Goal: Transaction & Acquisition: Purchase product/service

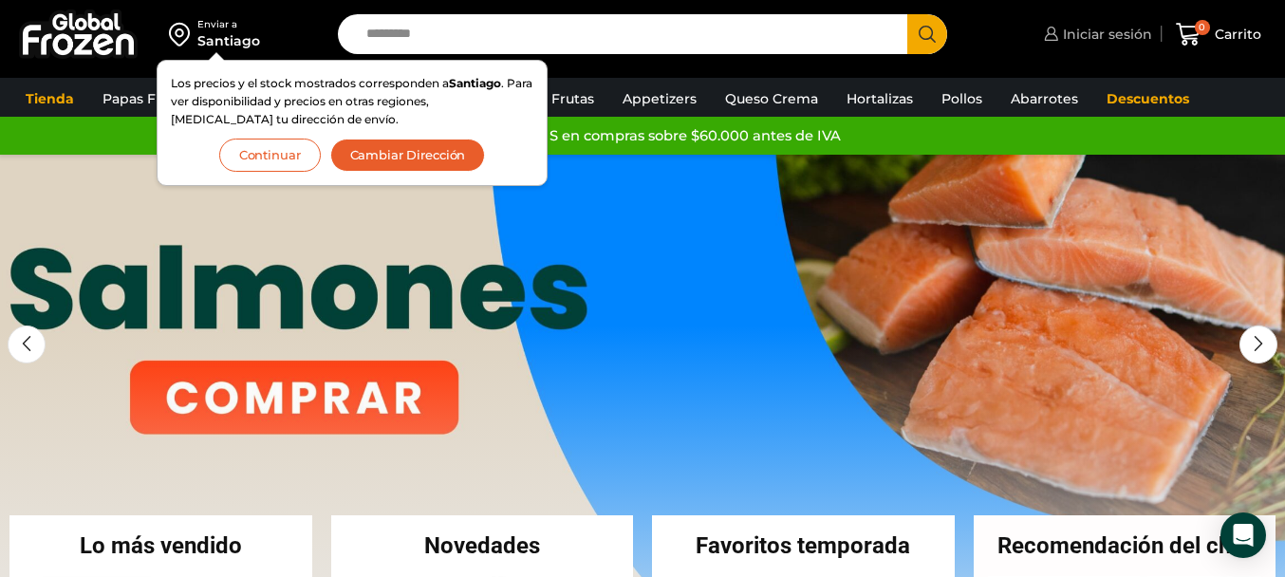
click at [1098, 37] on span "Iniciar sesión" at bounding box center [1105, 34] width 94 height 19
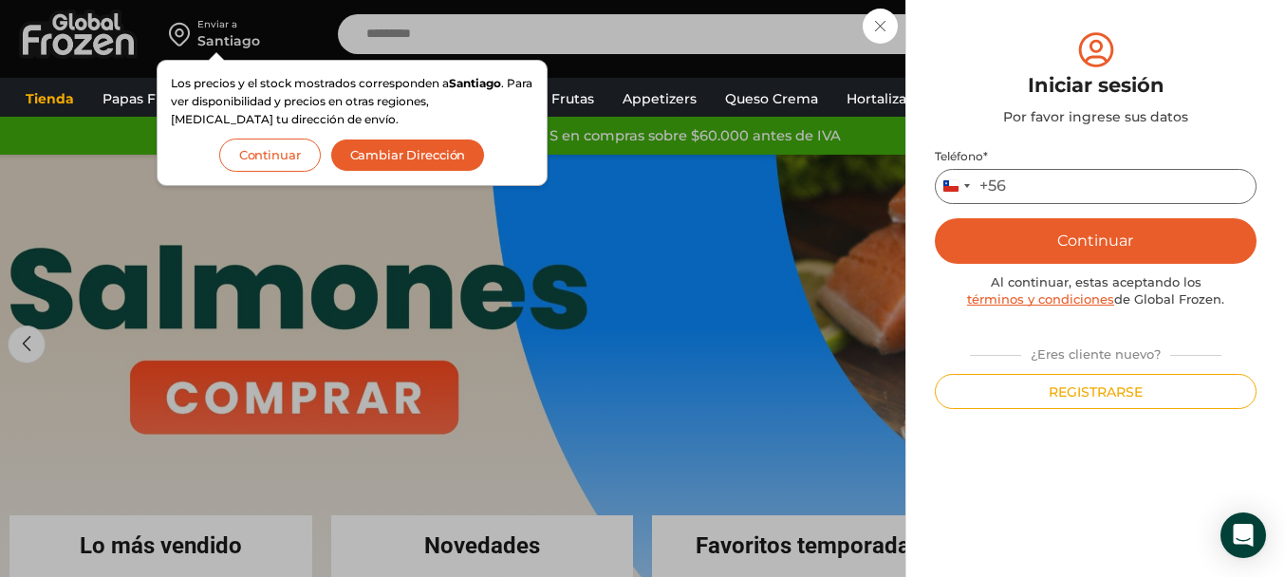
click at [1054, 195] on input "Teléfono *" at bounding box center [1096, 186] width 322 height 35
type input "*********"
click at [1097, 246] on button "Continuar" at bounding box center [1096, 241] width 322 height 46
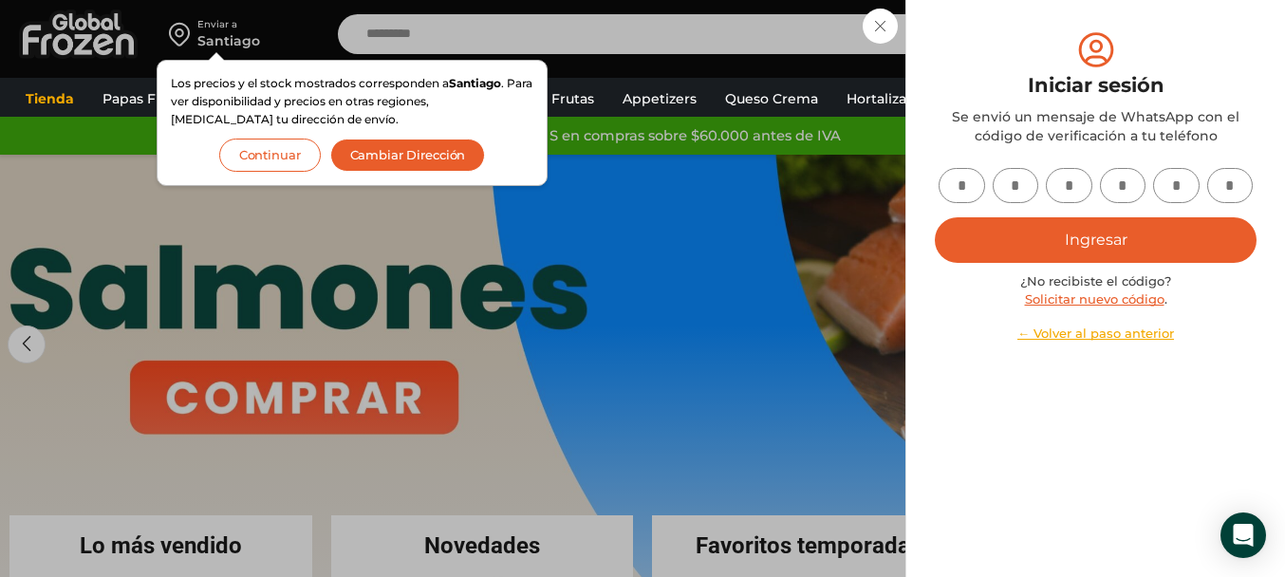
click at [971, 189] on input "text" at bounding box center [961, 185] width 46 height 35
type input "*"
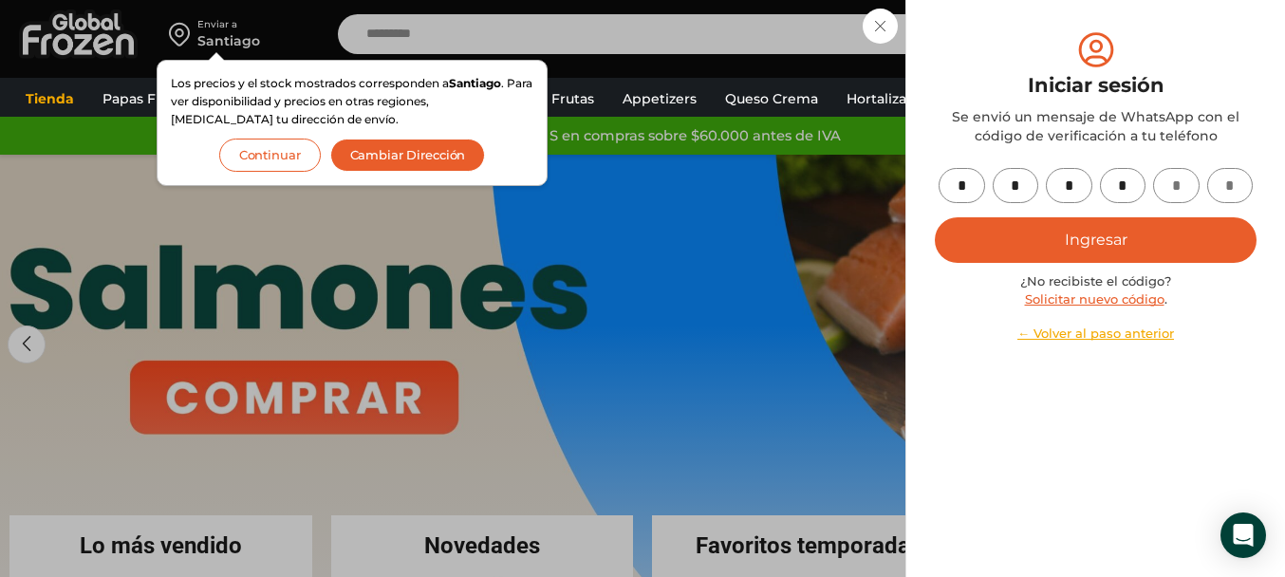
type input "*"
click at [1113, 248] on button "Ingresar" at bounding box center [1096, 240] width 322 height 46
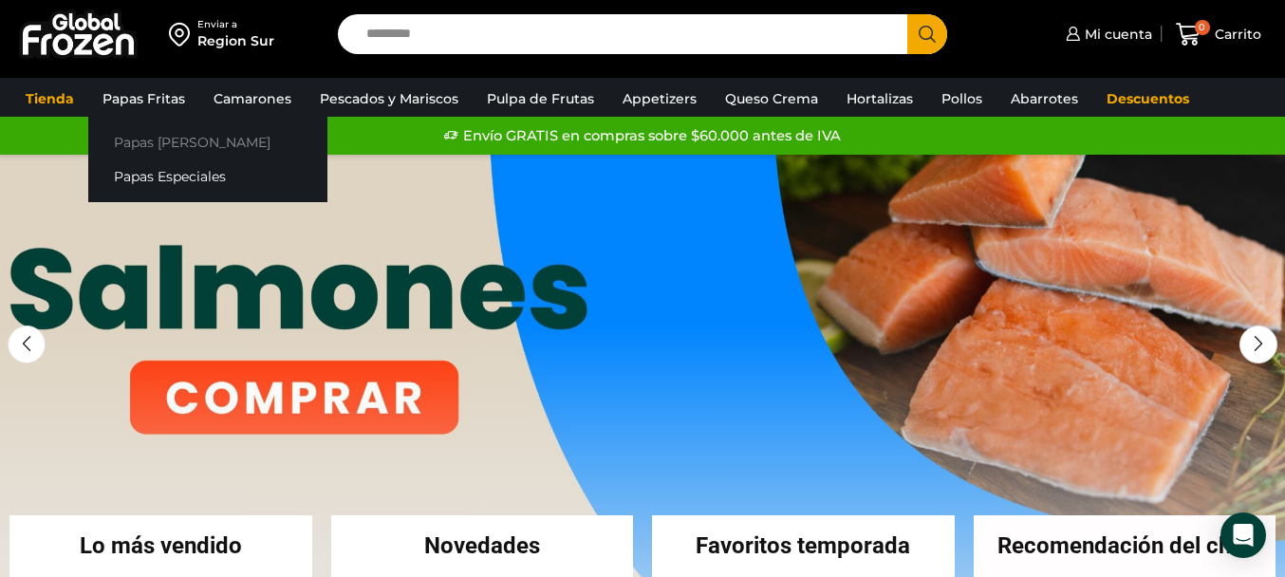
click at [122, 141] on link "Papas [PERSON_NAME]" at bounding box center [207, 141] width 239 height 35
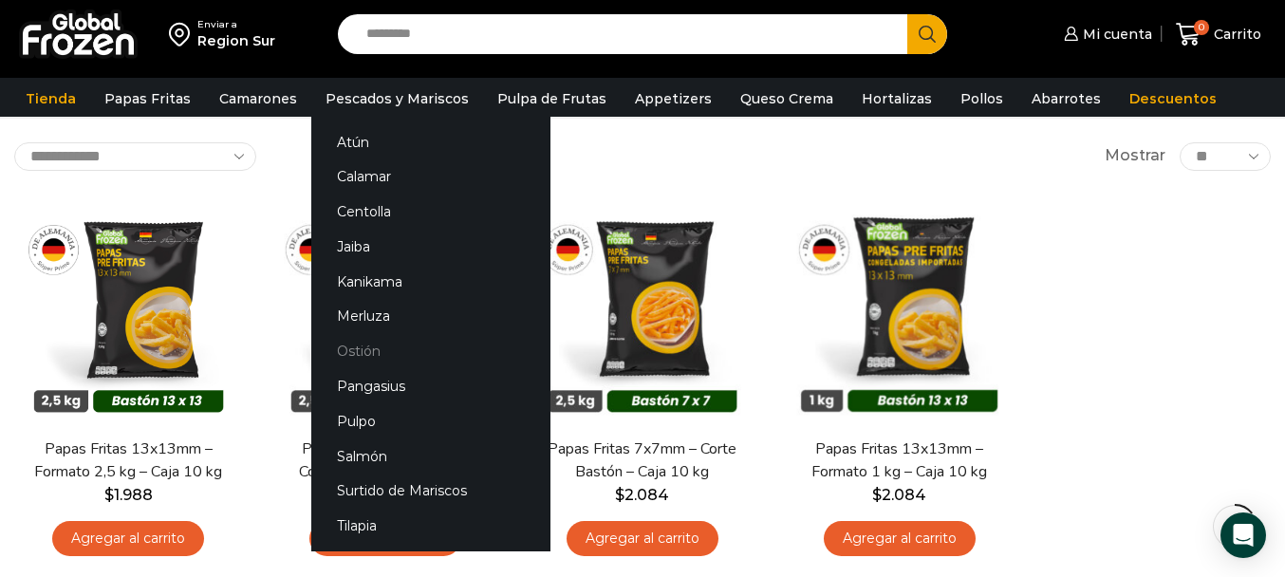
click at [347, 354] on link "Ostión" at bounding box center [430, 351] width 239 height 35
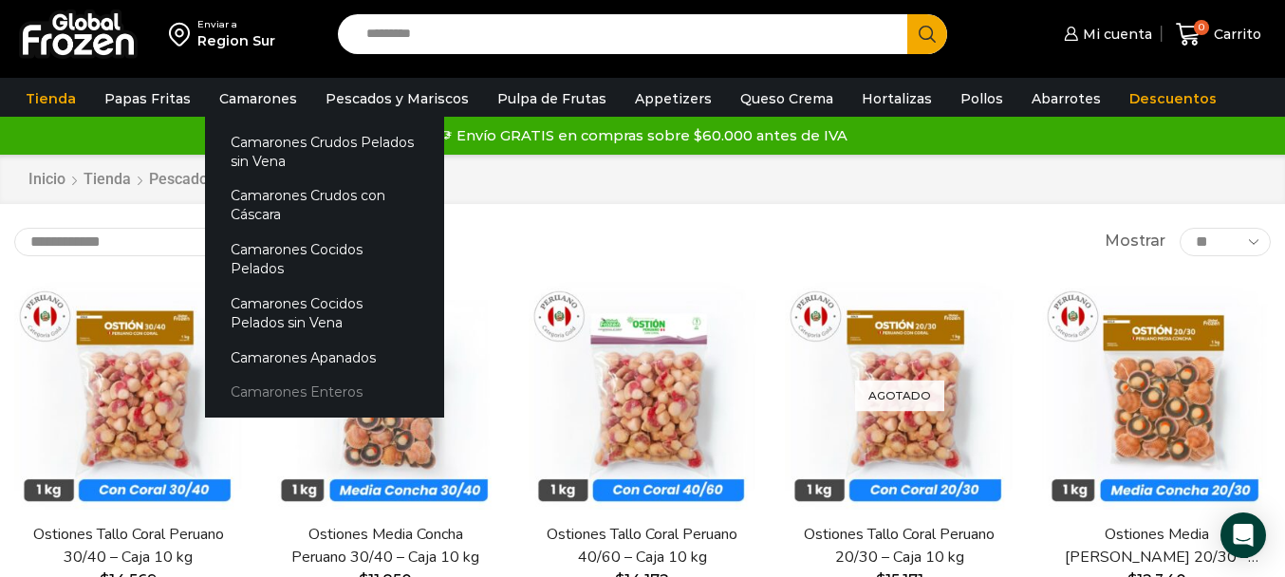
click at [241, 375] on link "Camarones Enteros" at bounding box center [324, 392] width 239 height 35
